Goal: Browse casually: Explore the website without a specific task or goal

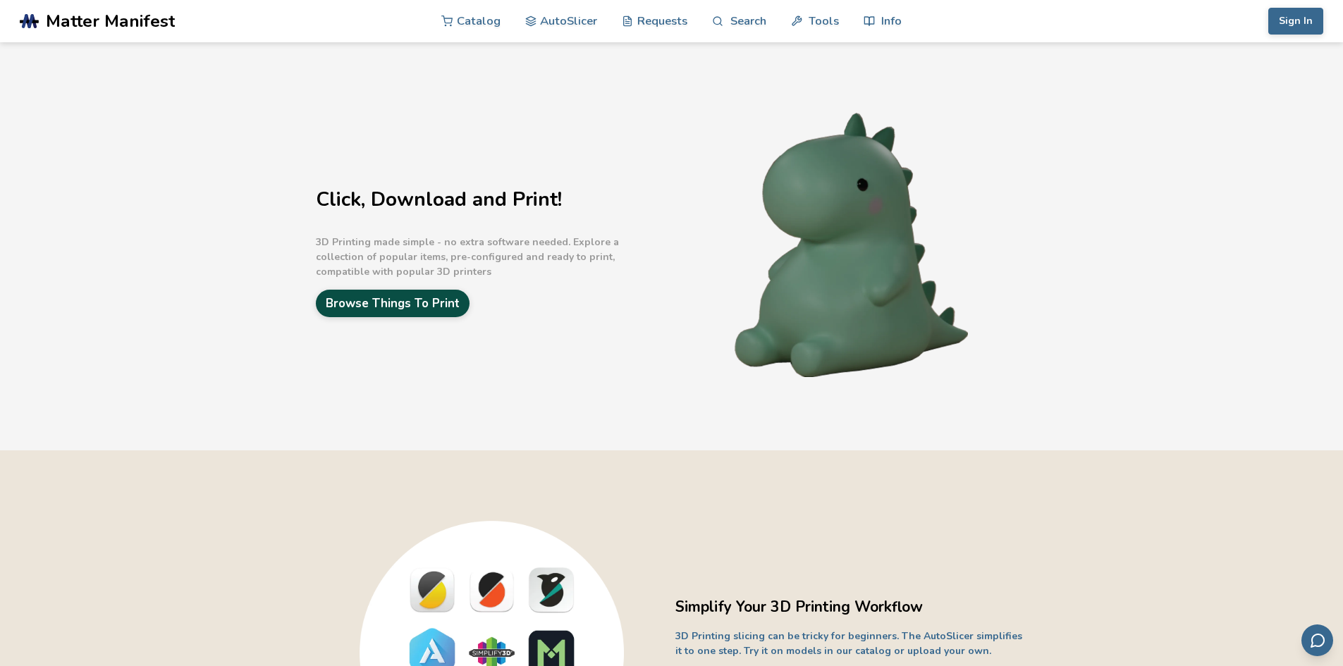
click at [398, 305] on link "Browse Things To Print" at bounding box center [393, 303] width 154 height 27
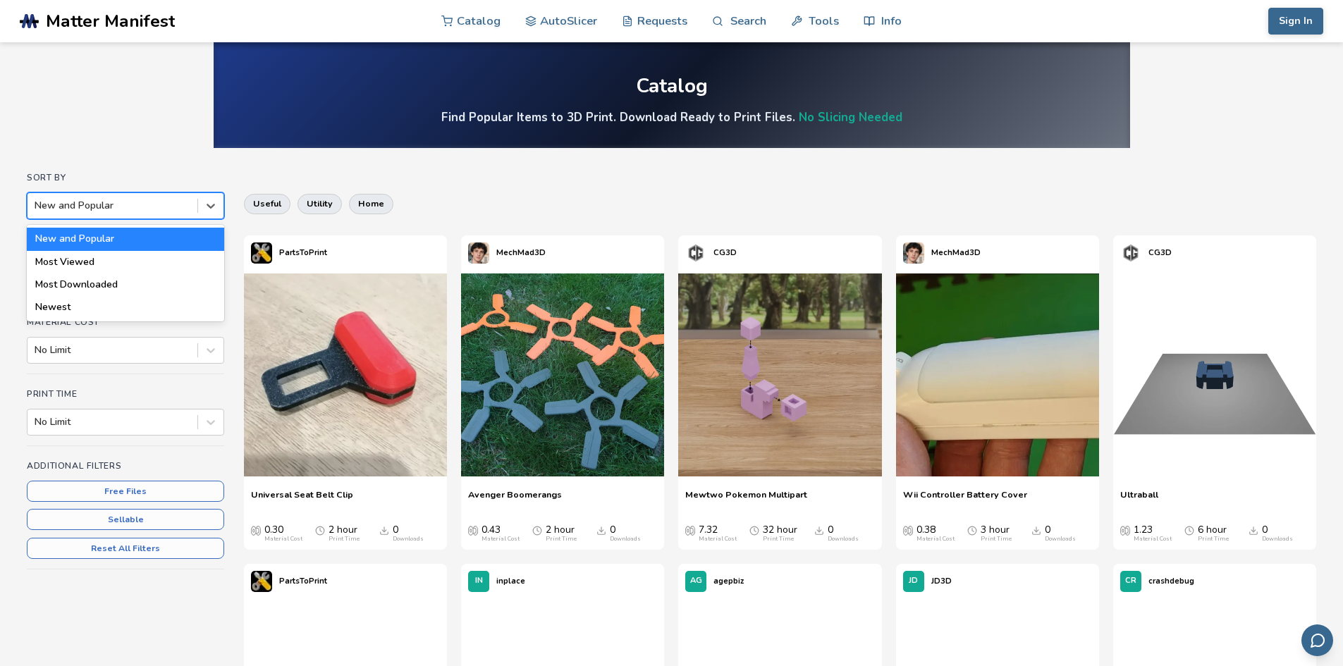
click at [137, 205] on div at bounding box center [113, 206] width 156 height 14
click at [63, 308] on div "Newest" at bounding box center [125, 307] width 197 height 23
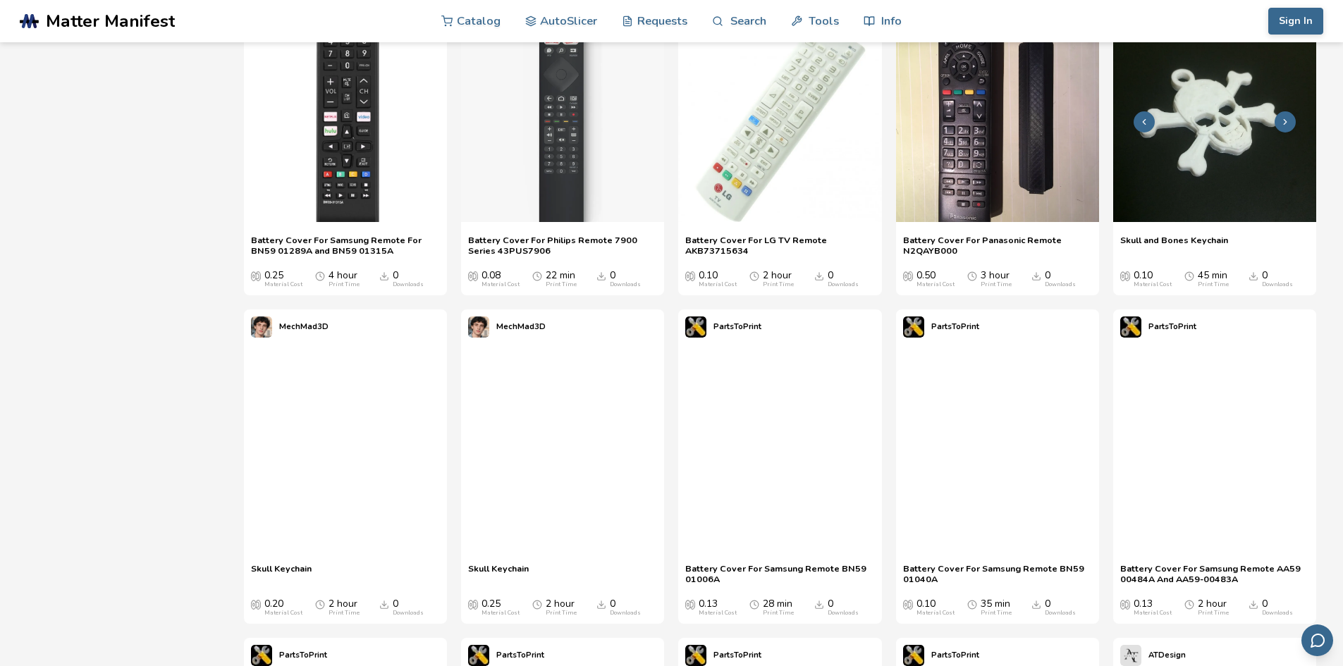
scroll to position [2890, 0]
